Goal: Information Seeking & Learning: Learn about a topic

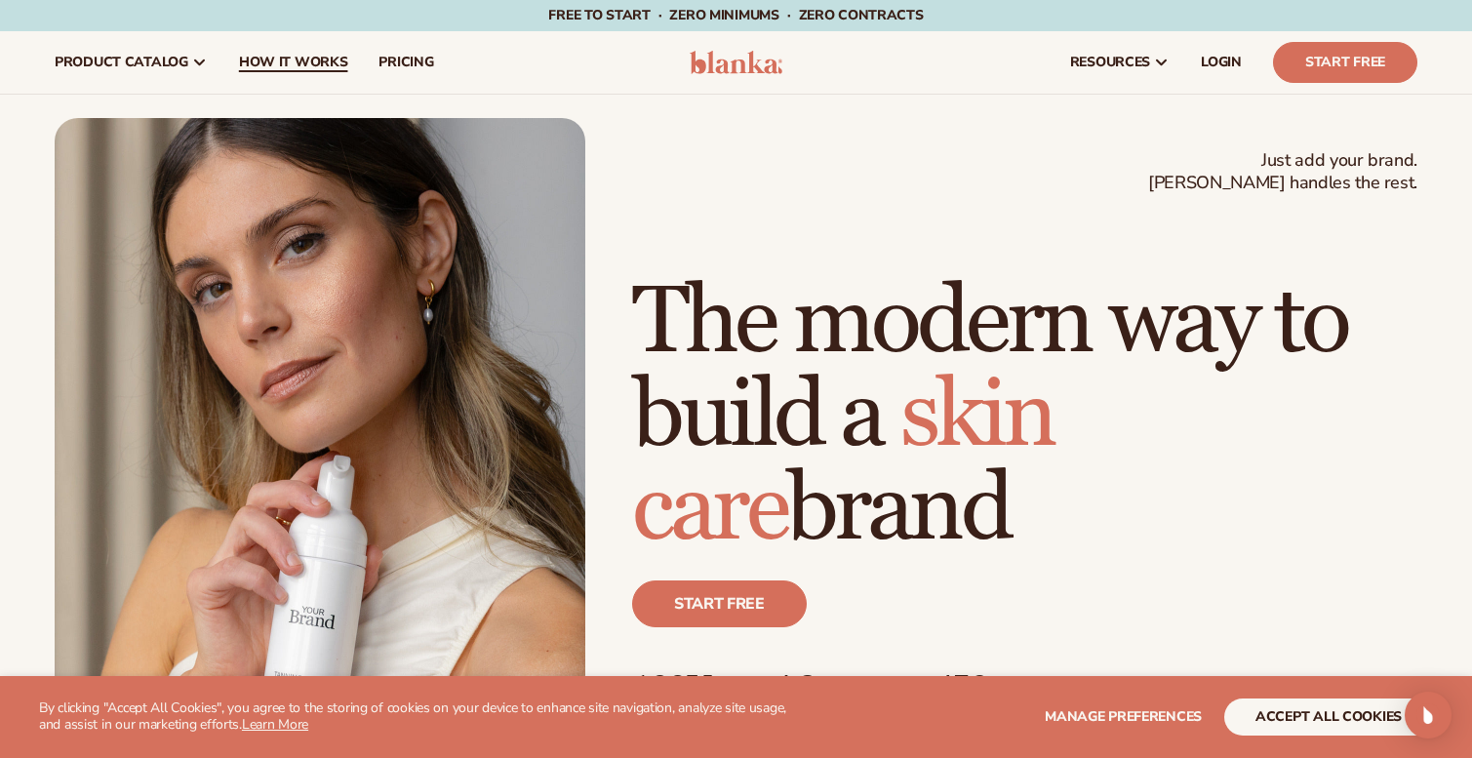
click at [315, 60] on span "How It Works" at bounding box center [293, 63] width 109 height 16
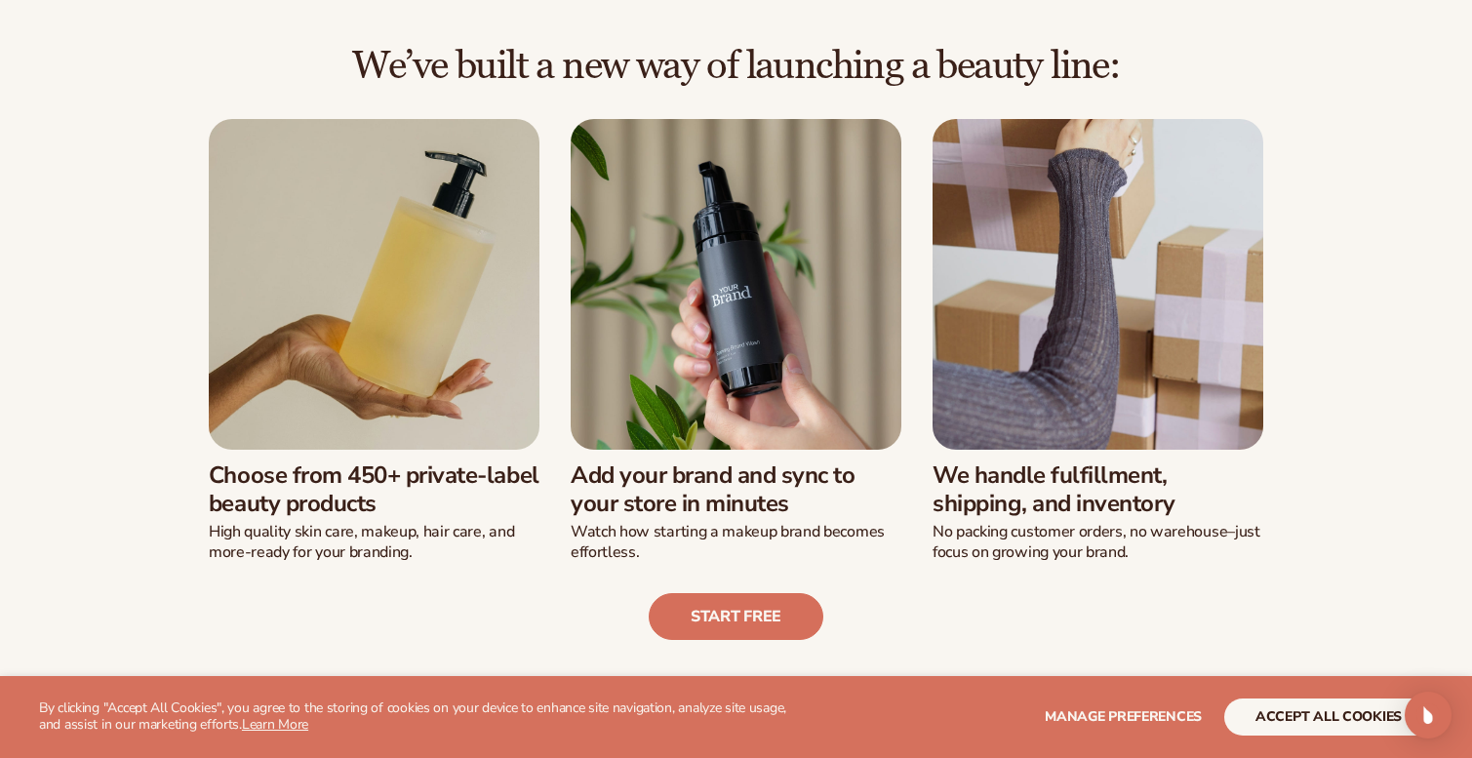
scroll to position [457, 0]
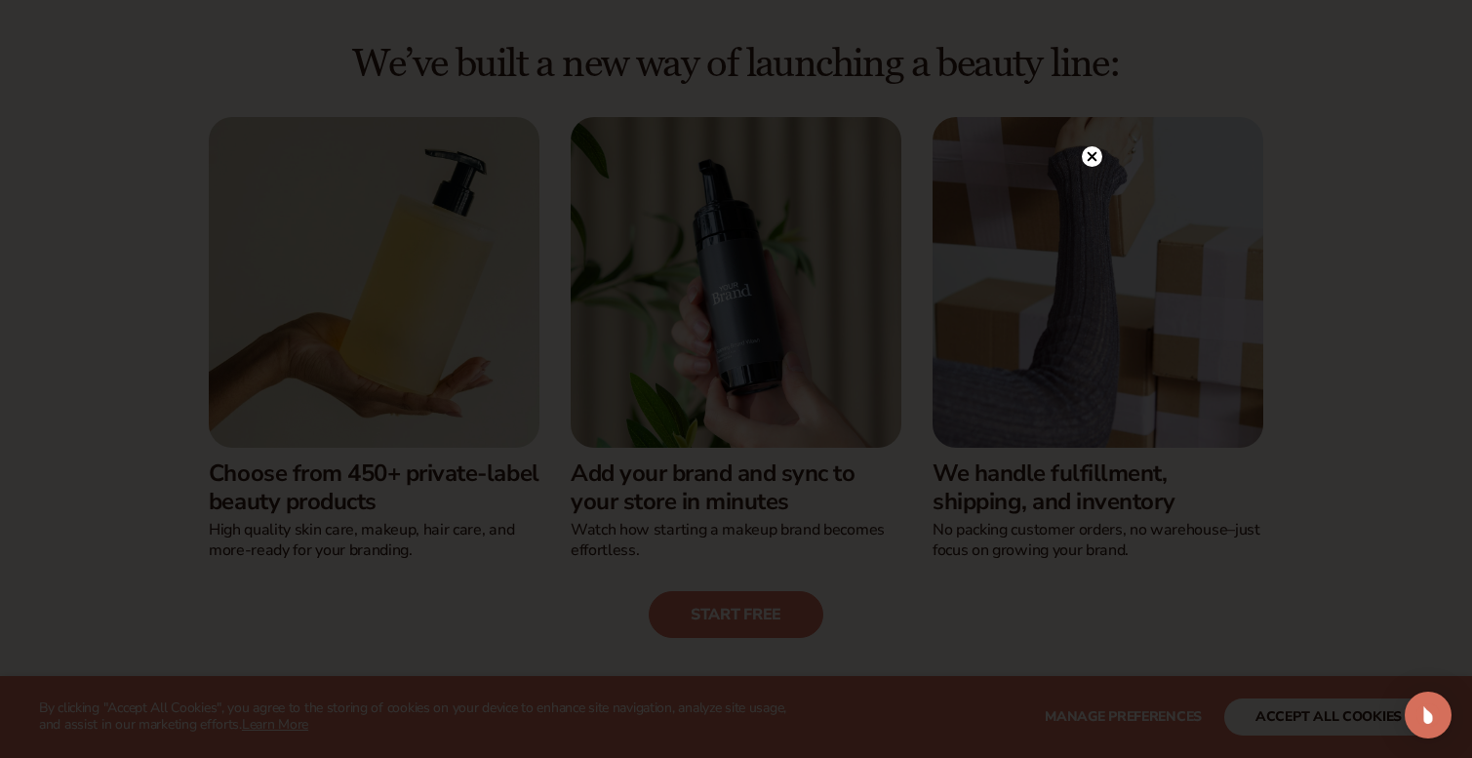
click at [1094, 158] on icon at bounding box center [1092, 157] width 10 height 10
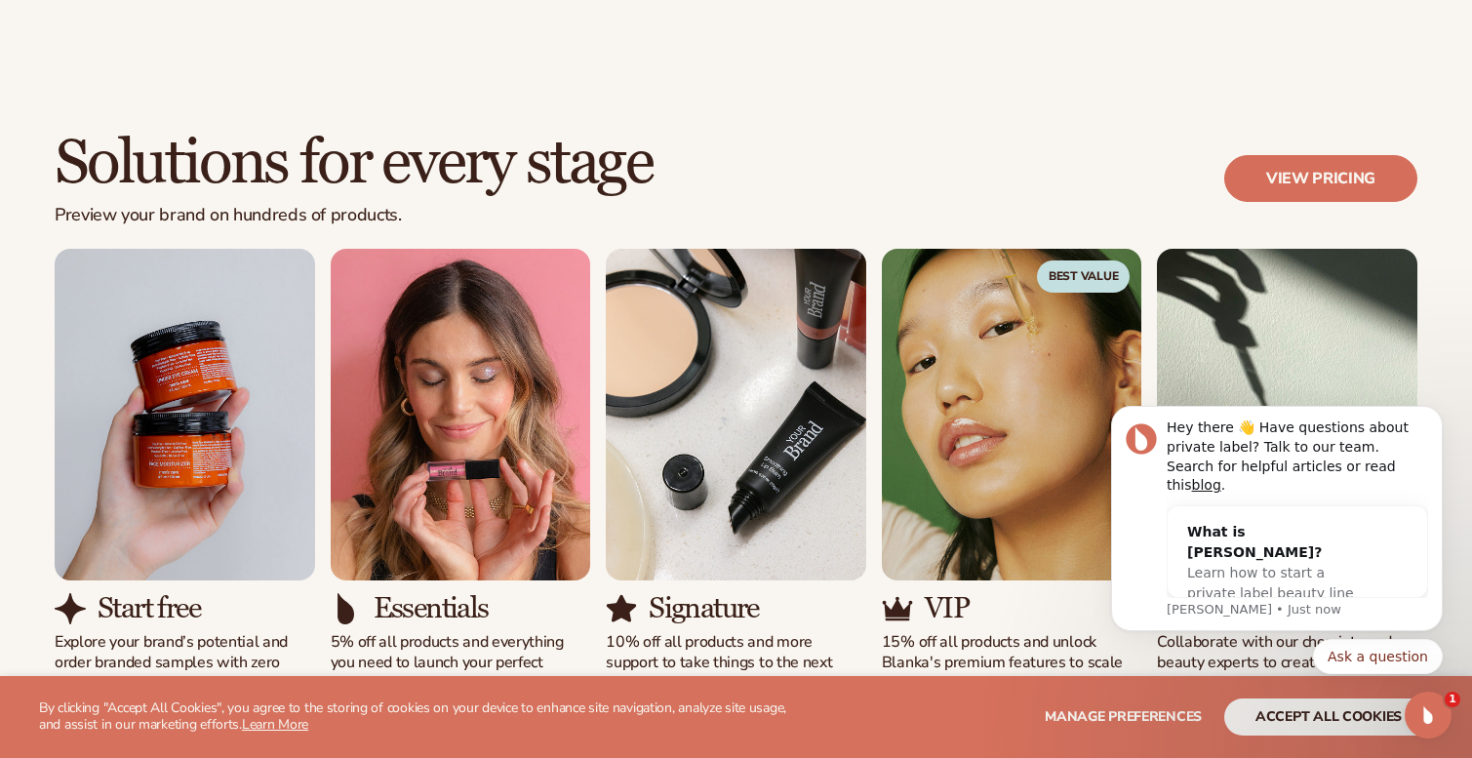
scroll to position [1121, 0]
click at [1435, 424] on button "Dismiss notification" at bounding box center [1436, 411] width 25 height 25
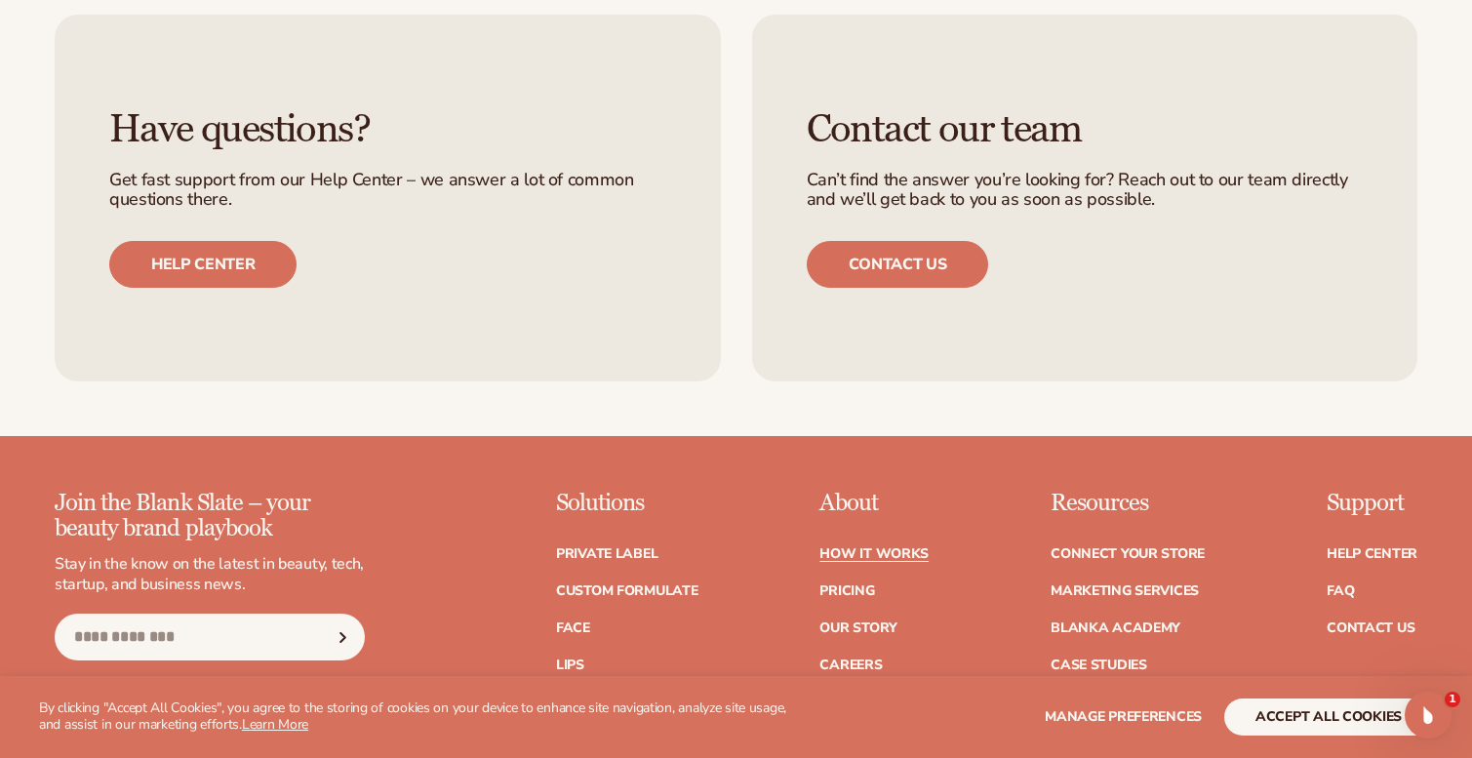
scroll to position [4096, 0]
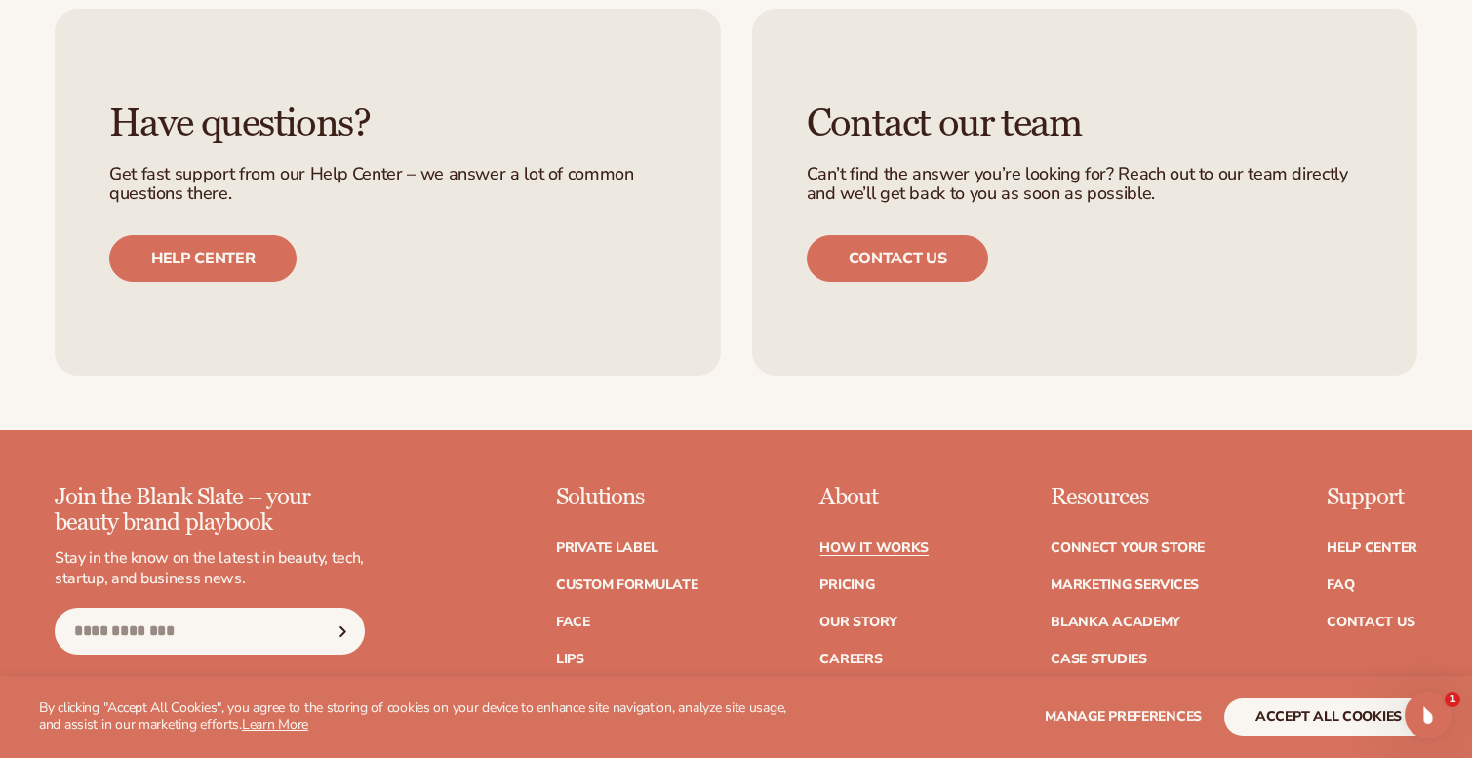
click at [914, 274] on div "Contact our team Can’t find the answer you’re looking for? Reach out to our tea…" at bounding box center [1085, 192] width 666 height 367
click at [911, 239] on link "Contact us" at bounding box center [898, 258] width 182 height 47
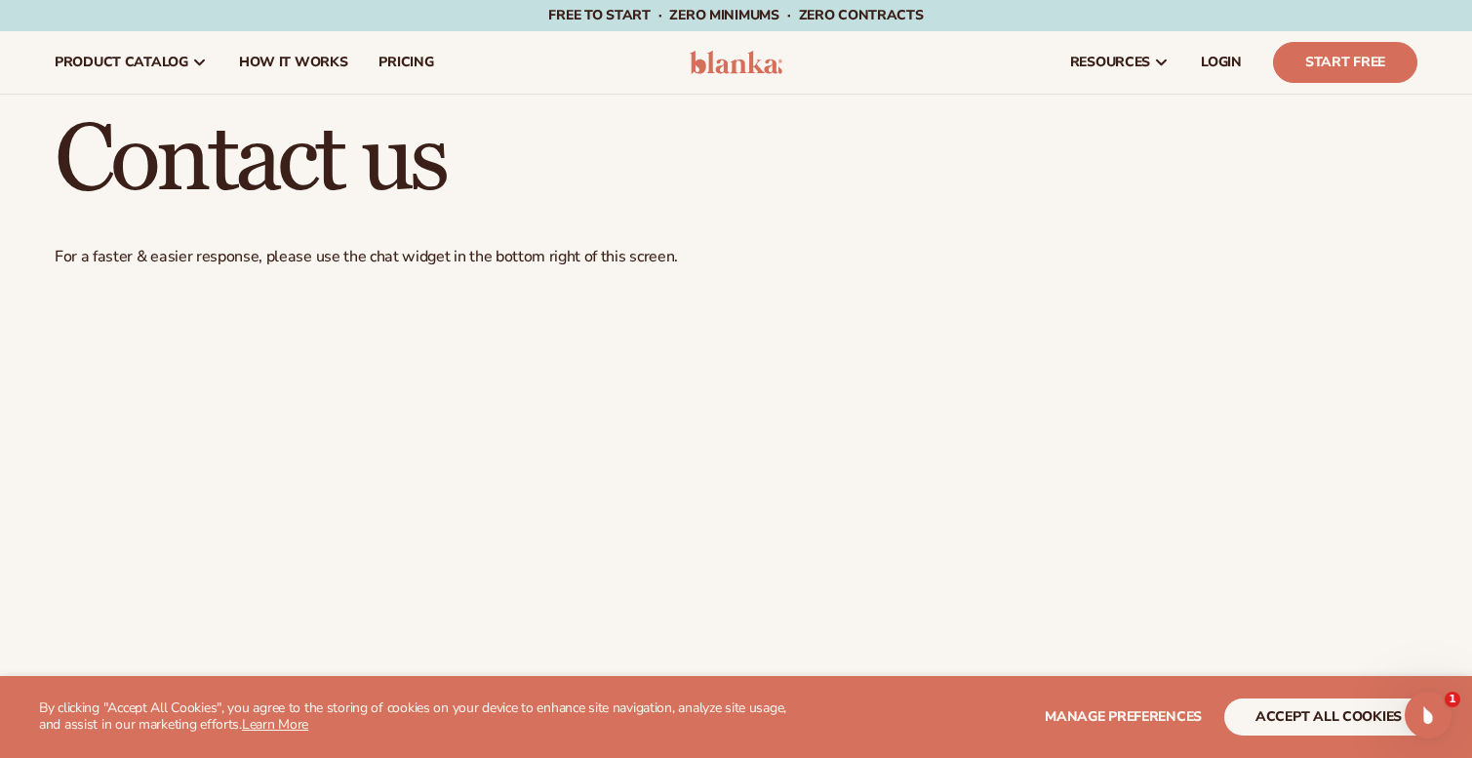
click at [144, 57] on span "product catalog" at bounding box center [122, 63] width 134 height 16
click at [709, 66] on img at bounding box center [736, 62] width 93 height 23
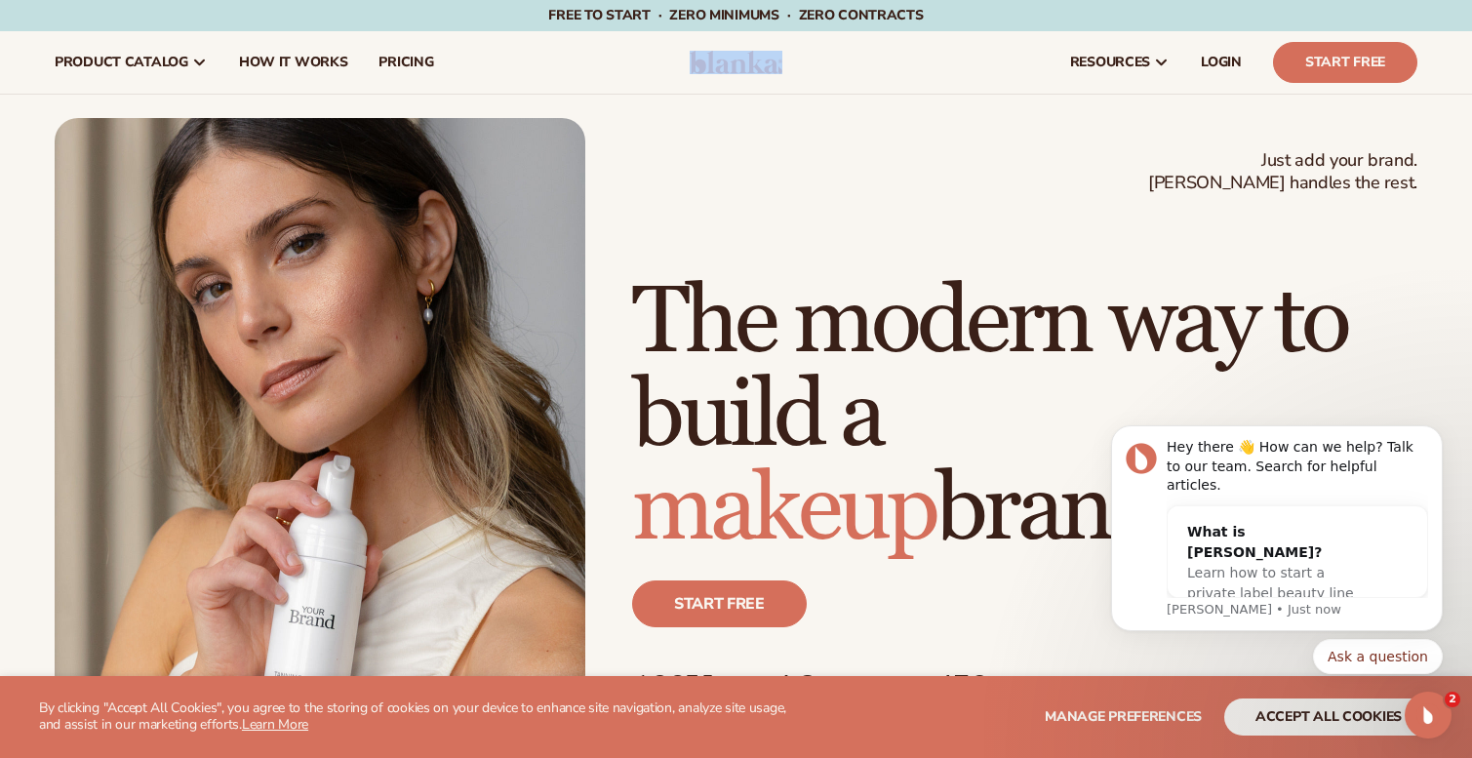
drag, startPoint x: 840, startPoint y: 60, endPoint x: 637, endPoint y: 65, distance: 203.0
click at [637, 65] on header "Cart product catalog The Lab by Blanka" at bounding box center [736, 62] width 1472 height 62
click at [860, 68] on div "resources connect your store" at bounding box center [1117, 62] width 631 height 62
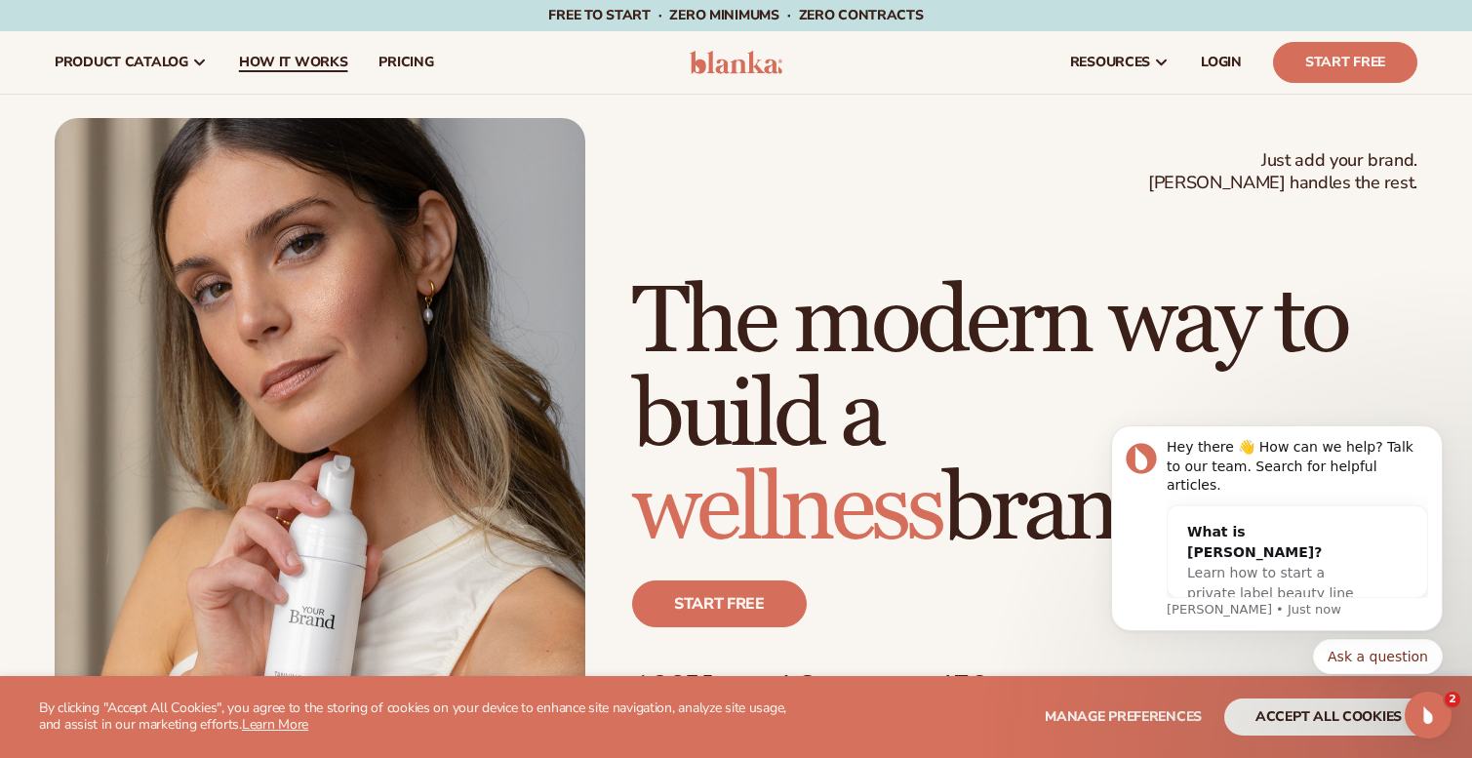
click at [327, 79] on link "How It Works" at bounding box center [293, 62] width 140 height 62
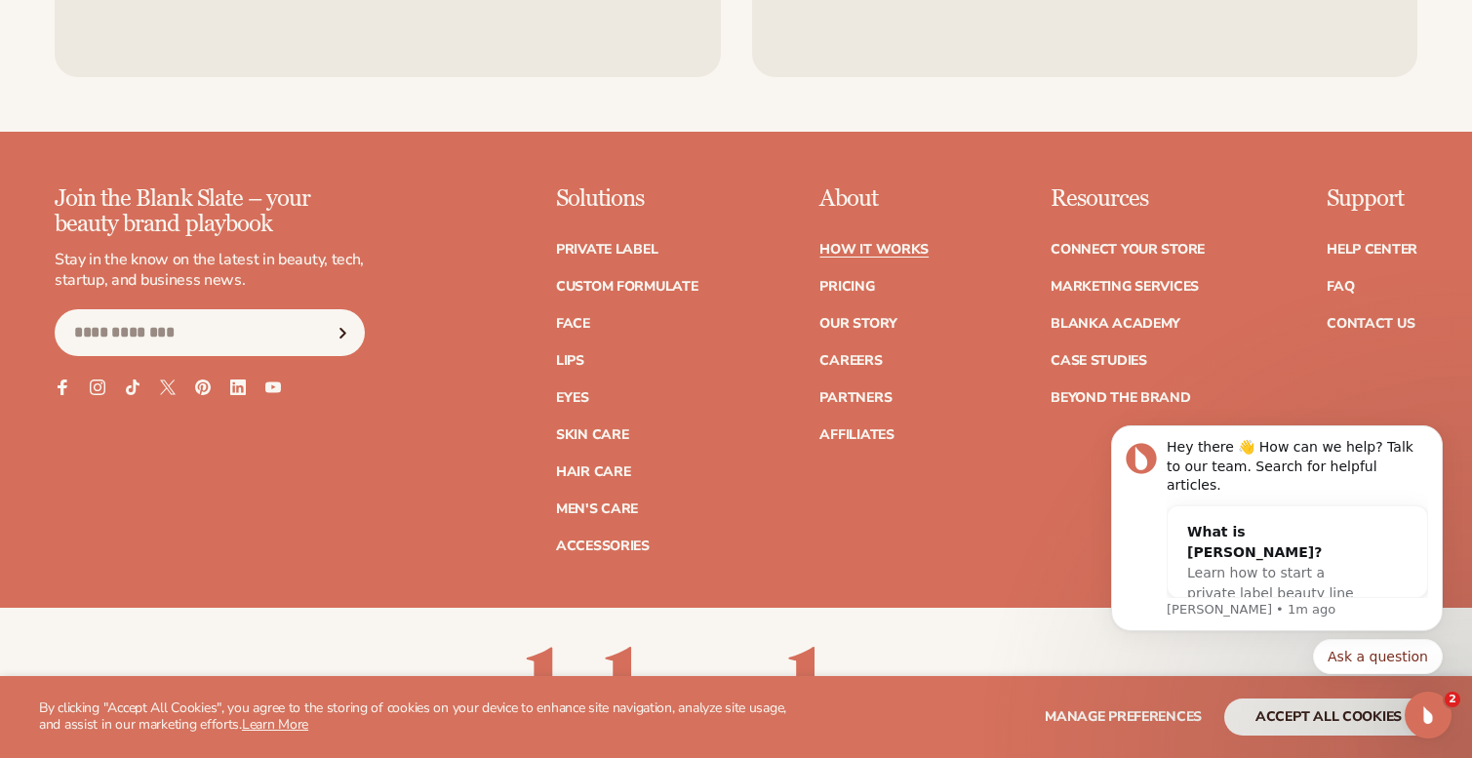
scroll to position [4398, 0]
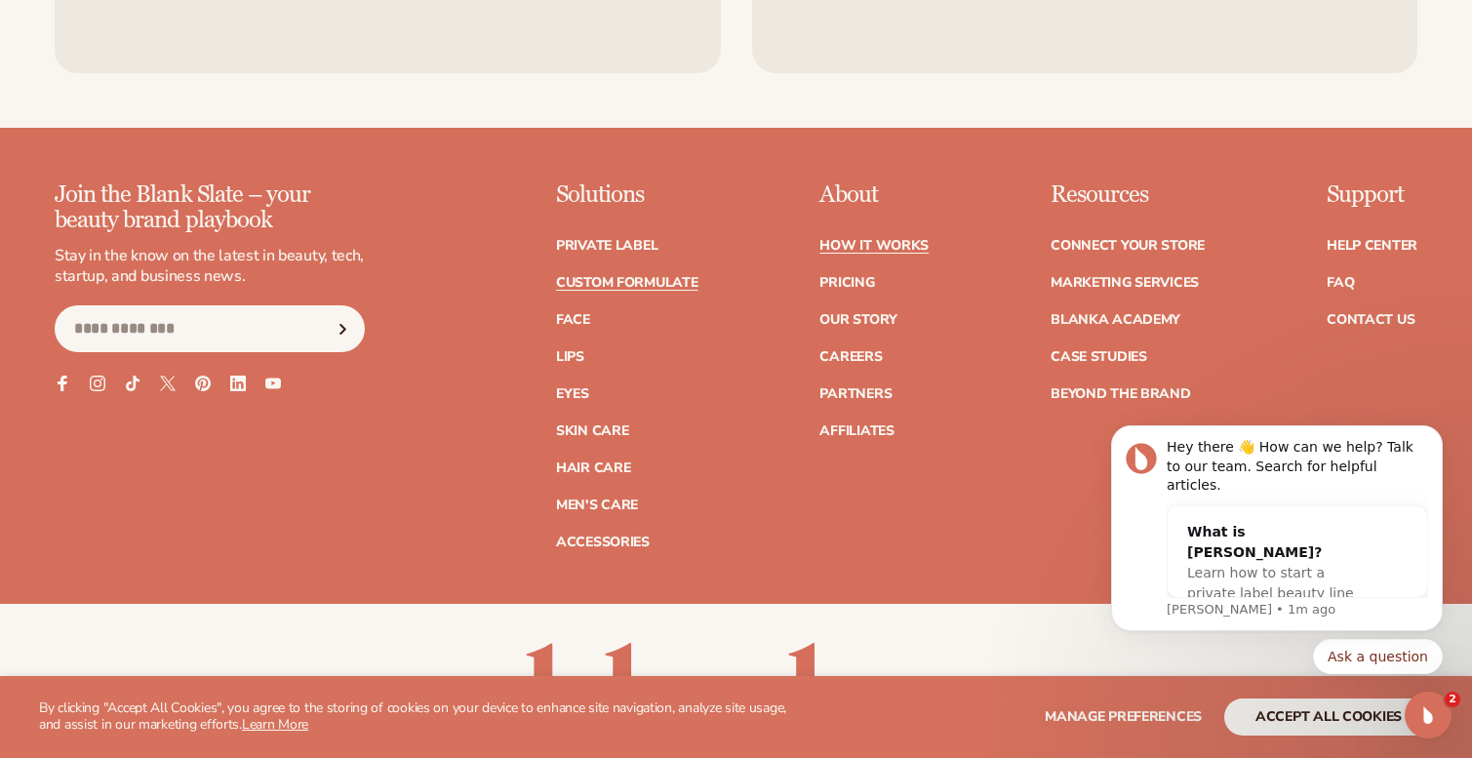
click at [617, 276] on link "Custom formulate" at bounding box center [627, 283] width 142 height 14
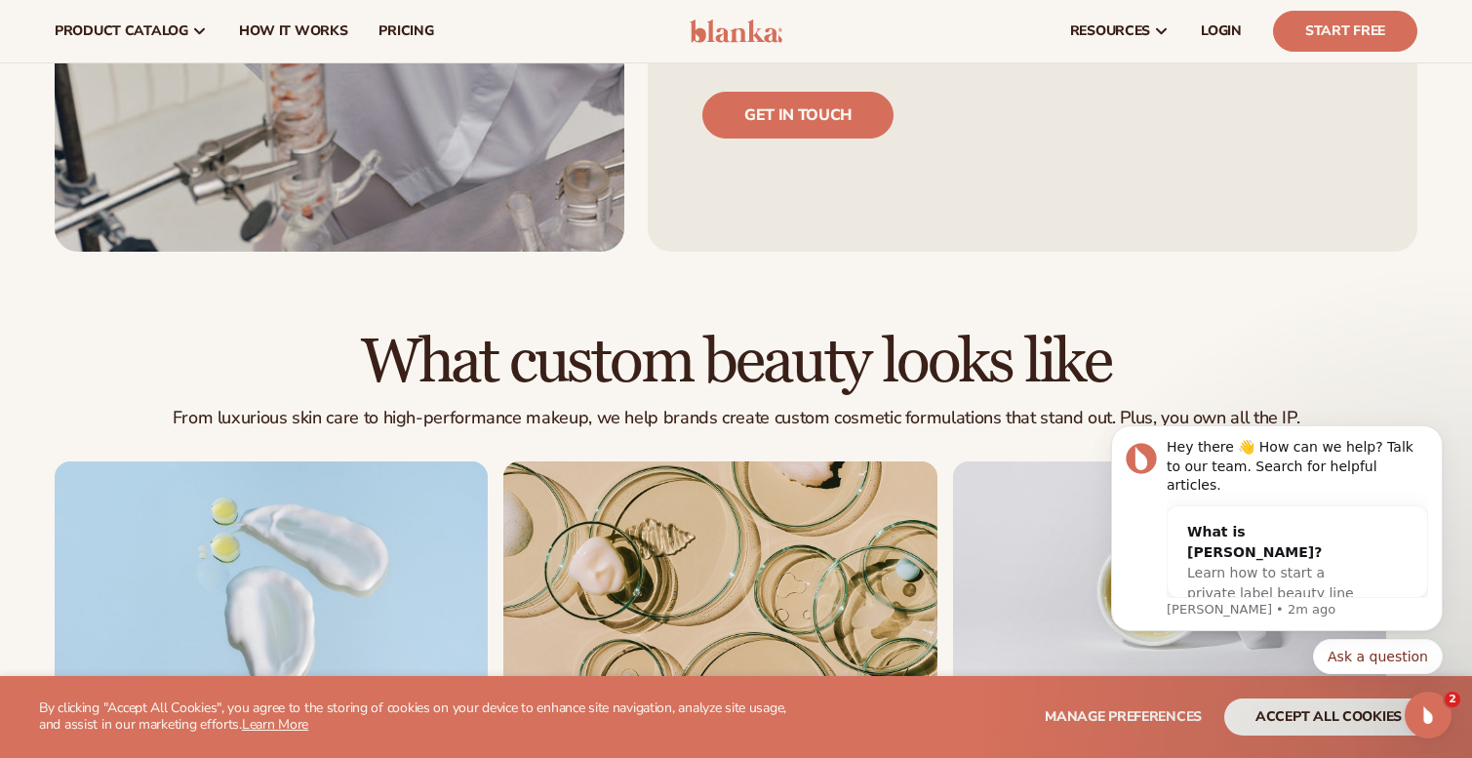
scroll to position [309, 0]
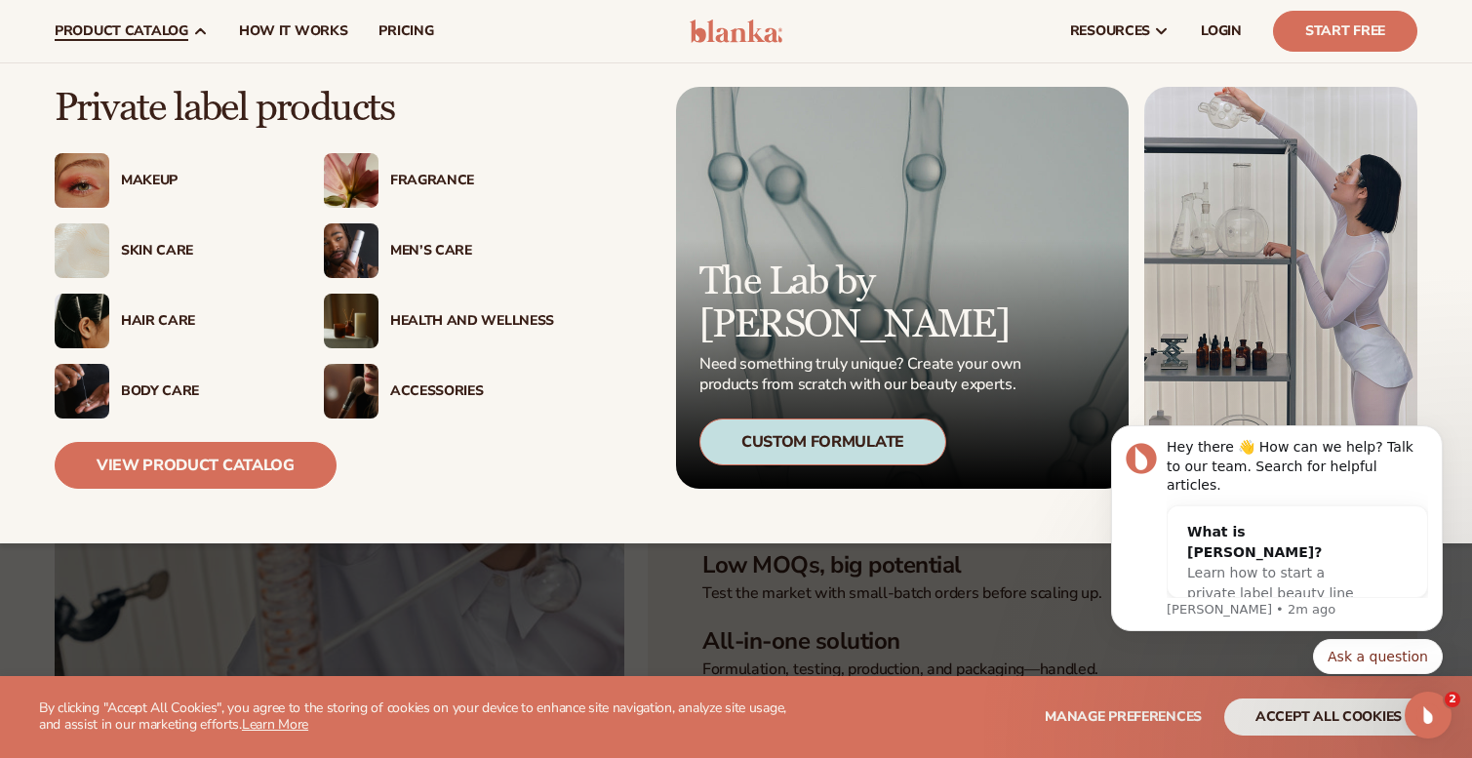
click at [172, 175] on div "Makeup" at bounding box center [203, 181] width 164 height 17
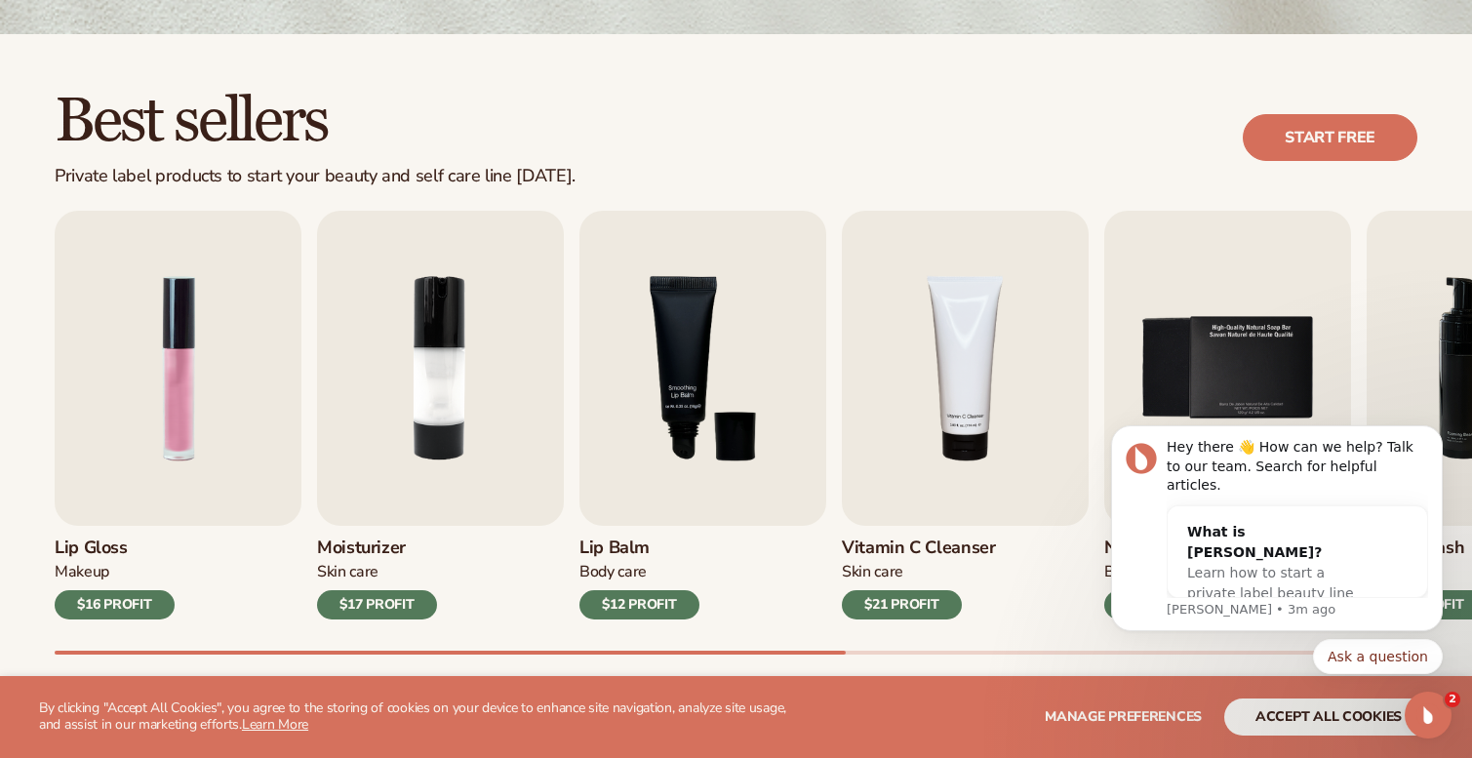
scroll to position [508, 0]
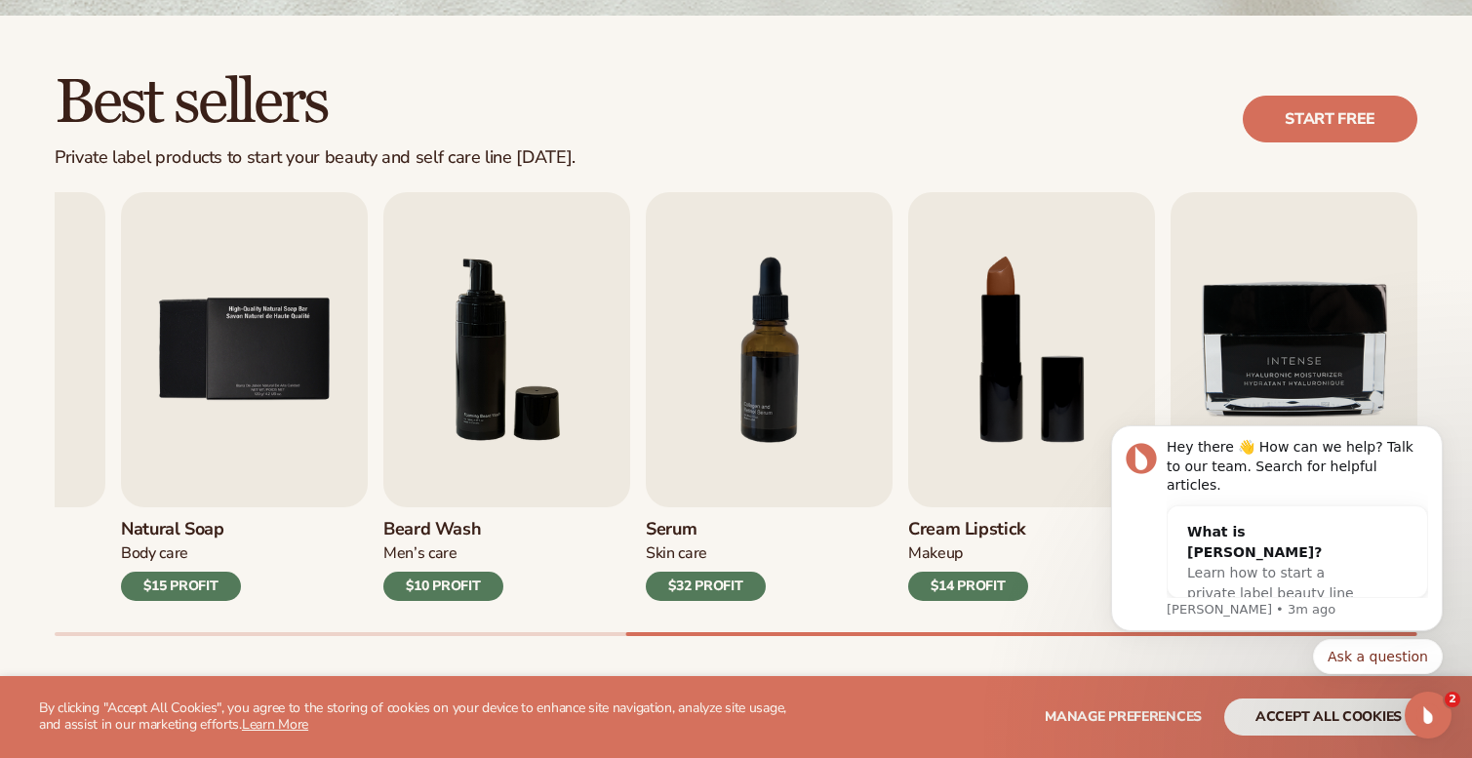
click at [1222, 663] on div "Ask a question" at bounding box center [1277, 656] width 332 height 35
click at [1466, 348] on div "Lip Gloss Makeup $16 PROFIT Moisturizer [MEDICAL_DATA] $17 PROFIT [MEDICAL_DATA…" at bounding box center [764, 414] width 1418 height 444
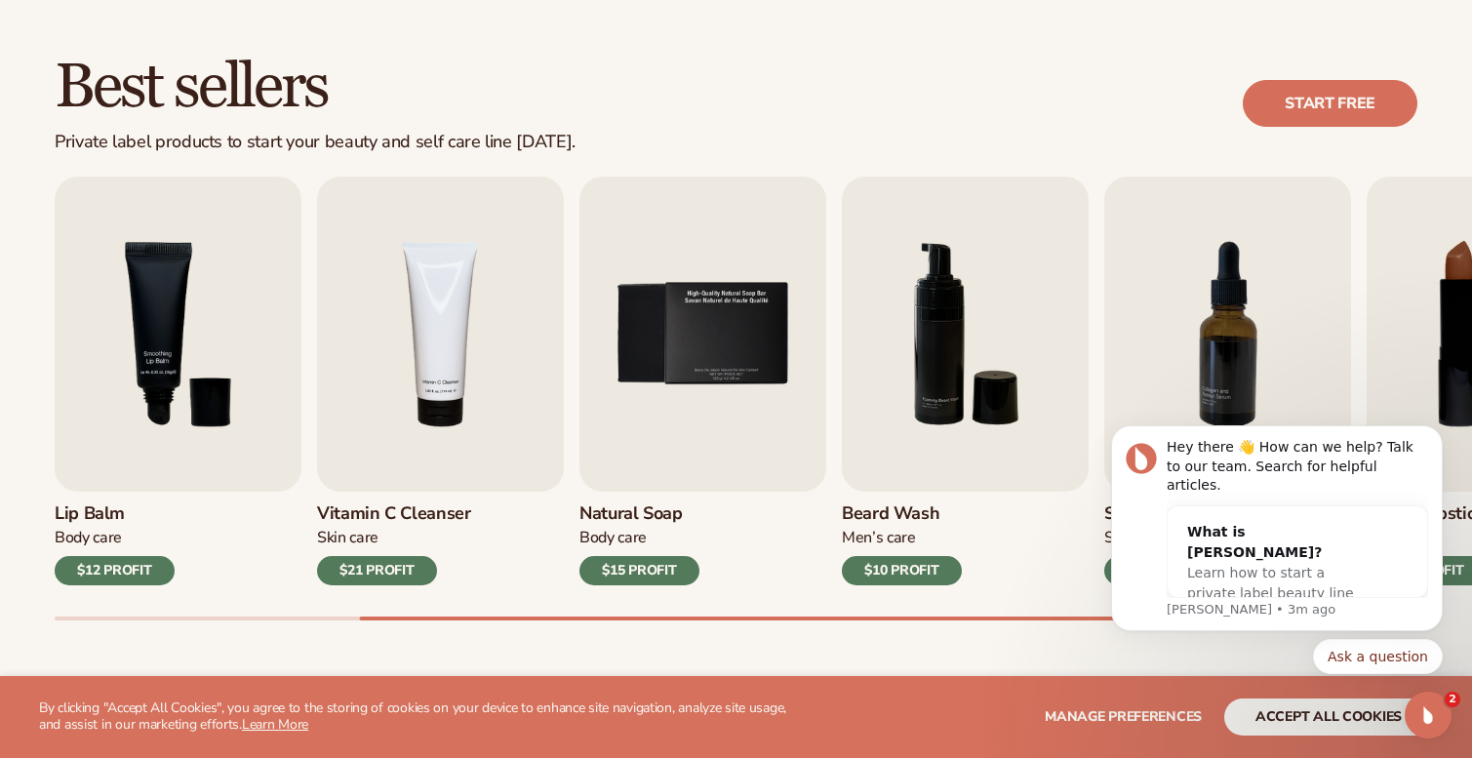
scroll to position [527, 0]
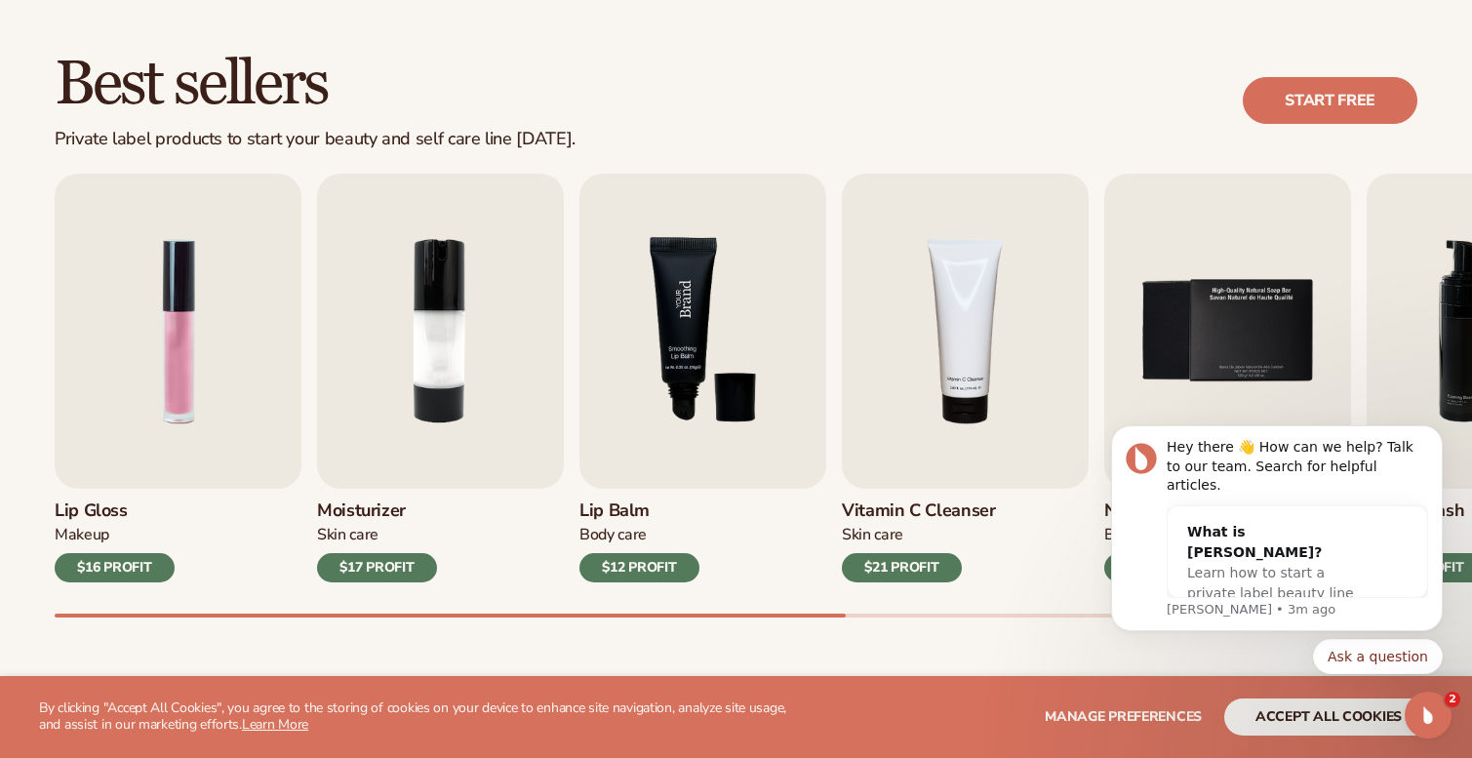
click at [989, 79] on div "Best sellers Private label products to start your beauty and self care line [DA…" at bounding box center [736, 101] width 1363 height 99
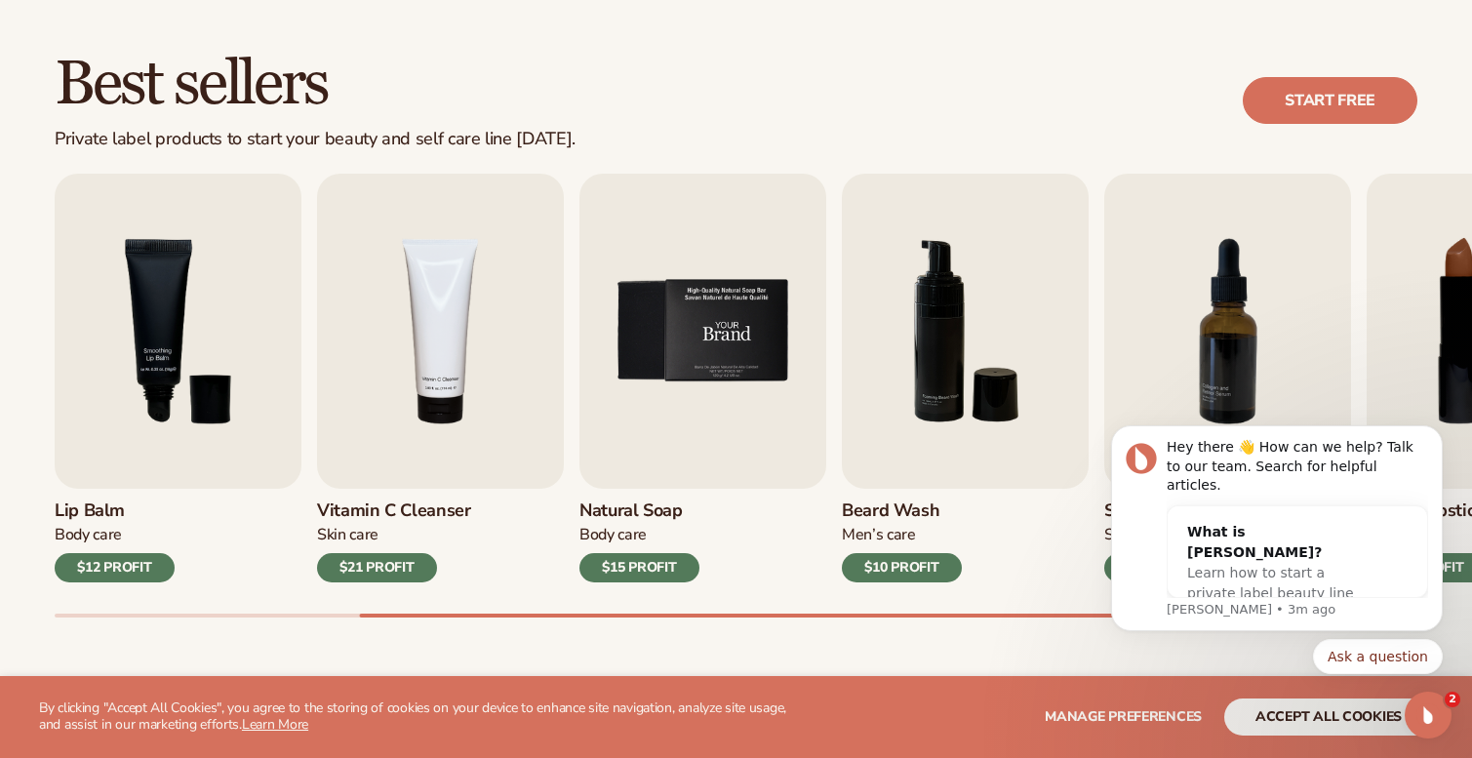
click at [965, 64] on div "Best sellers Private label products to start your beauty and self care line [DA…" at bounding box center [736, 101] width 1363 height 99
click at [1441, 437] on icon "Dismiss notification" at bounding box center [1437, 431] width 11 height 11
